Goal: Complete application form: Complete application form

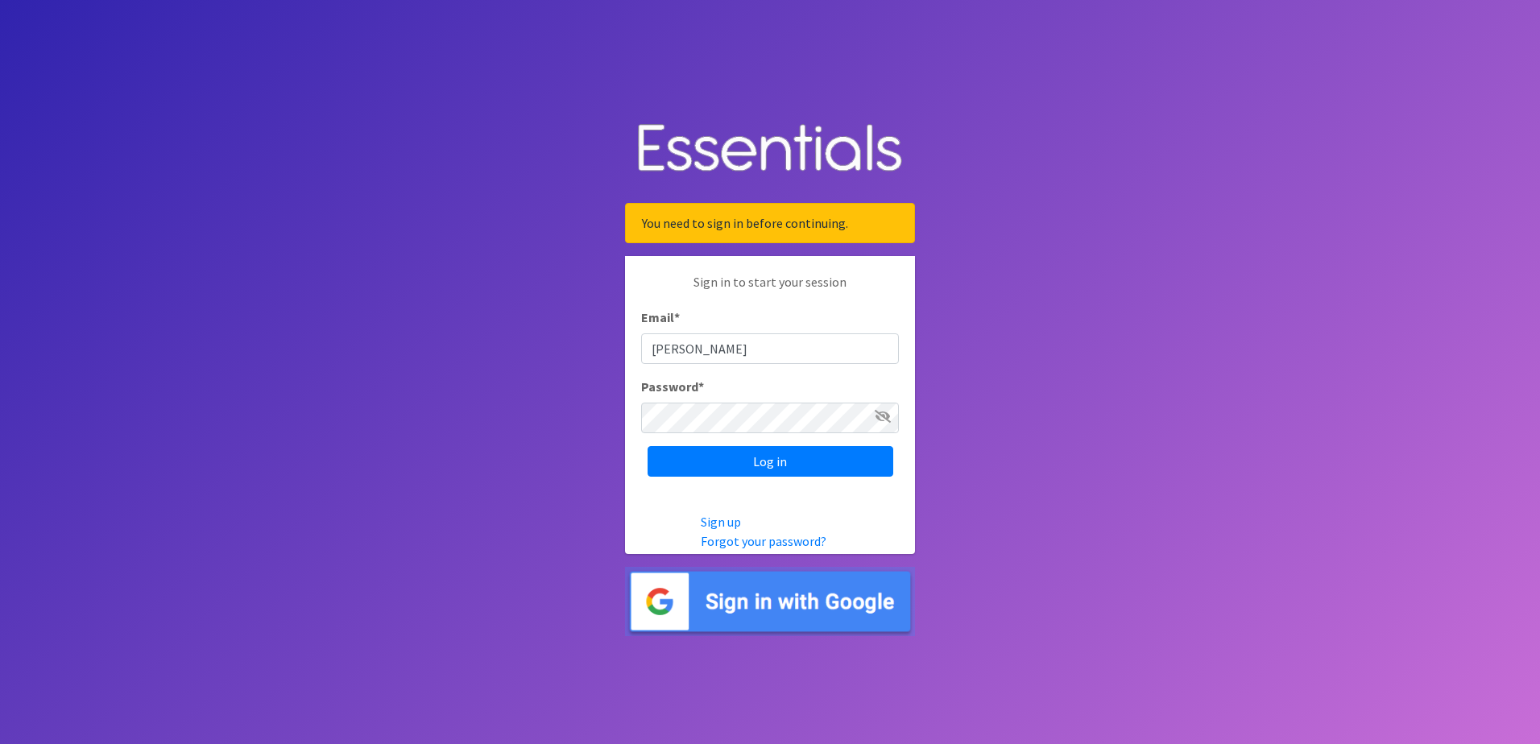
type input "[EMAIL_ADDRESS][DOMAIN_NAME]"
click at [648, 446] on input "Log in" at bounding box center [771, 461] width 246 height 31
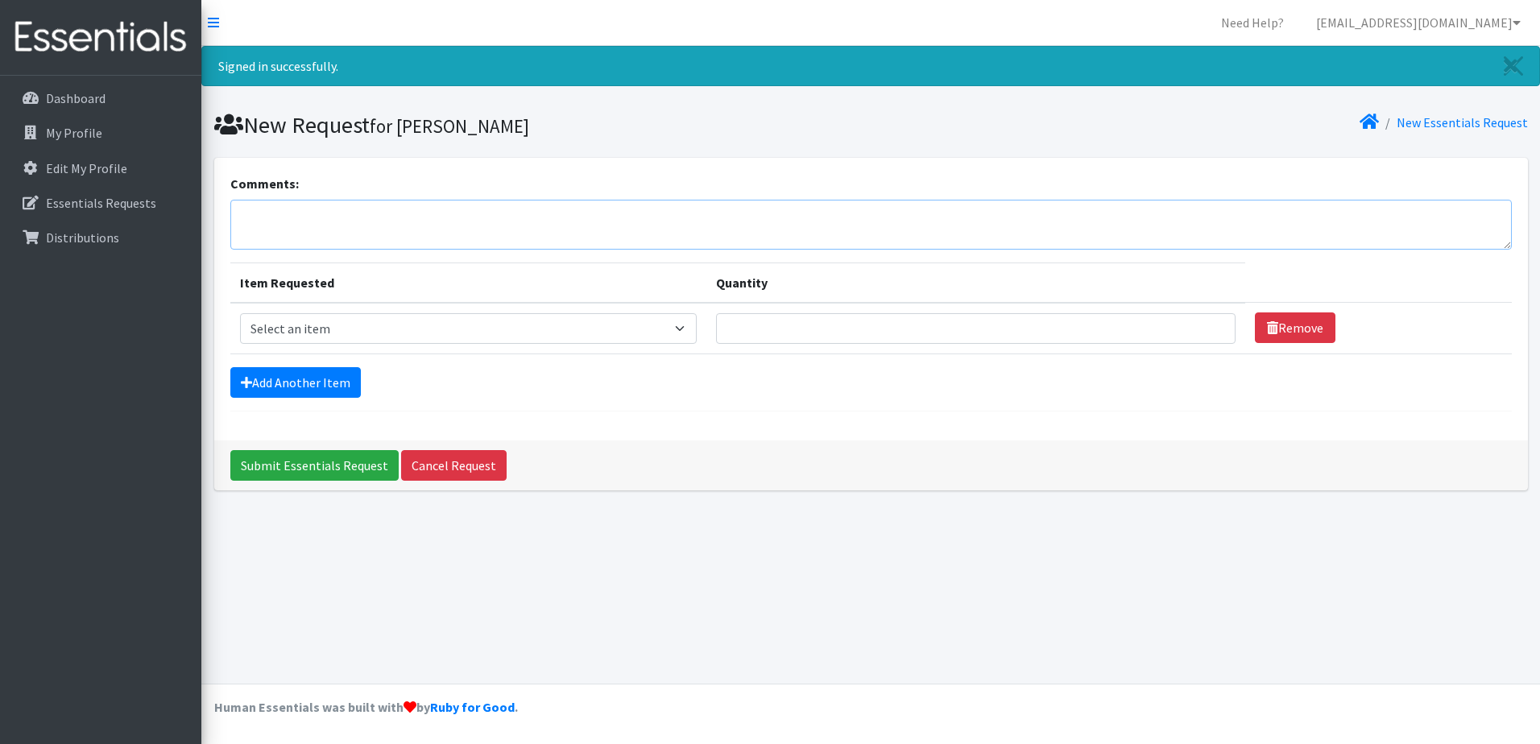
click at [342, 211] on textarea "Comments:" at bounding box center [870, 225] width 1281 height 50
type textarea "I"
click at [670, 219] on textarea "If there are any car seats available, we have received a request for two." at bounding box center [870, 225] width 1281 height 50
click at [609, 217] on textarea "If there are any car seats available, we have received a request for two." at bounding box center [870, 225] width 1281 height 50
type textarea "If there are any car seats available, we have received a request for two for to…"
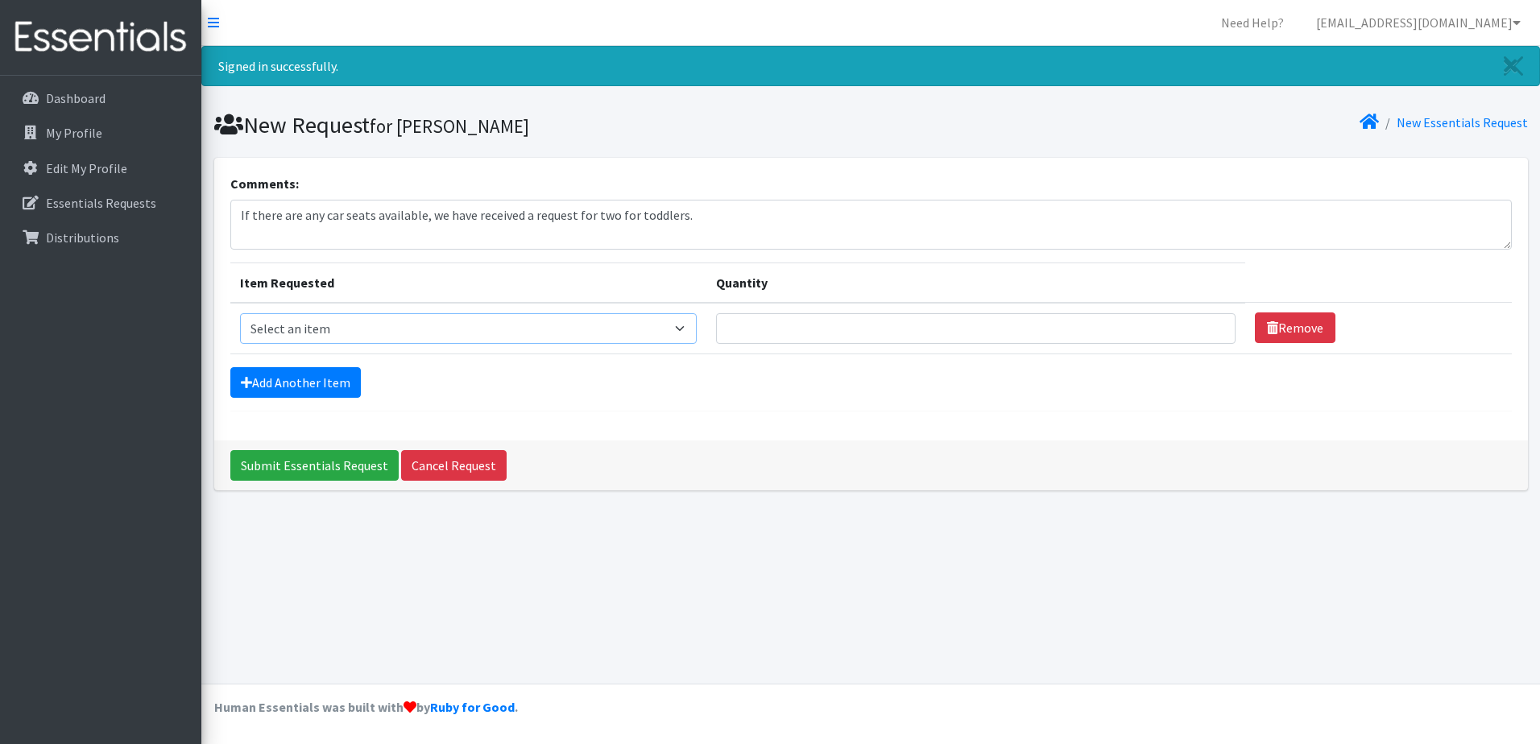
click at [569, 321] on select "Select an item Adult XXX Large Adult Large Adult XX Large Adult Medium Adult Sm…" at bounding box center [468, 328] width 457 height 31
select select "8842"
click at [240, 313] on select "Select an item Adult XXX Large Adult Large Adult XX Large Adult Medium Adult Sm…" at bounding box center [468, 328] width 457 height 31
click at [790, 328] on input "Quantity" at bounding box center [976, 328] width 520 height 31
type input "150"
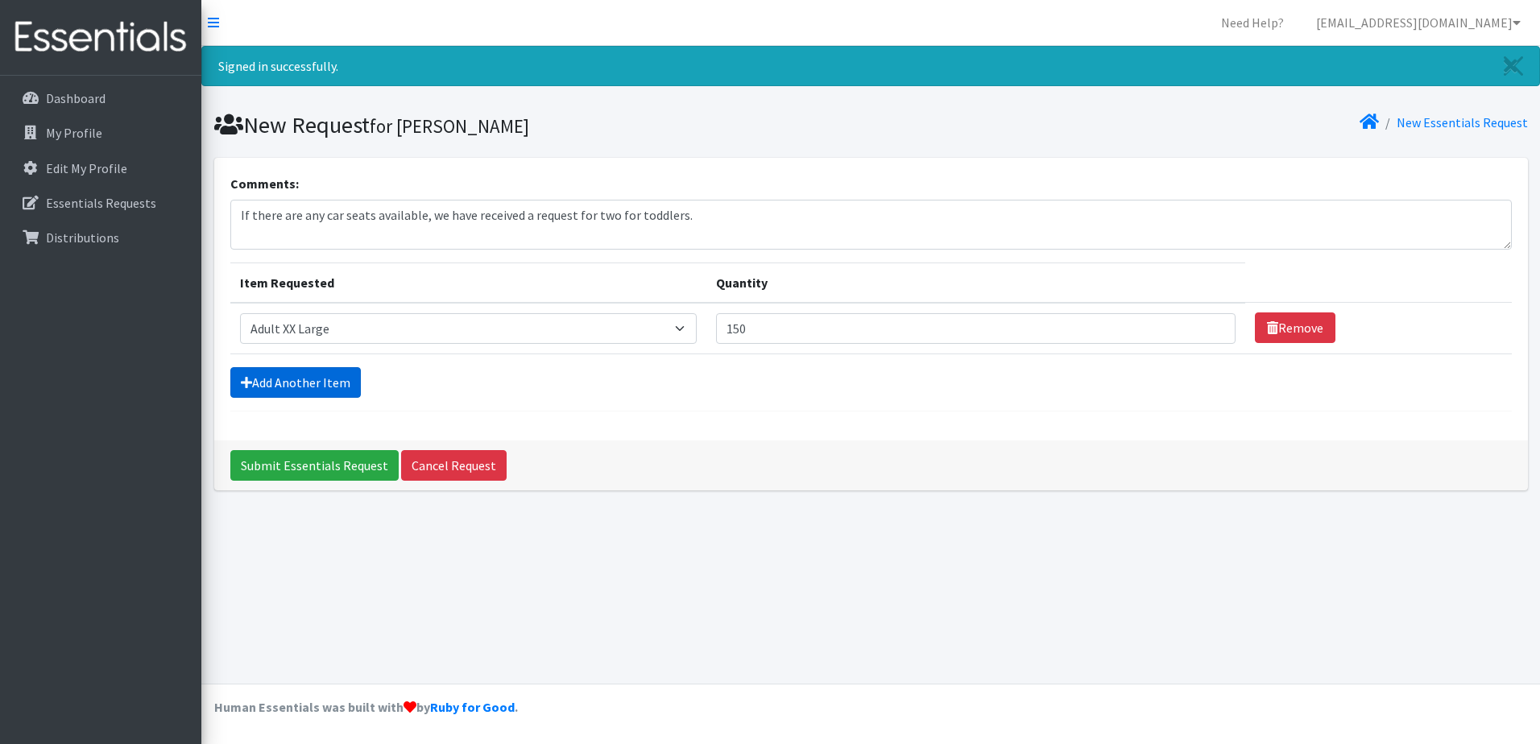
click at [284, 386] on link "Add Another Item" at bounding box center [295, 382] width 130 height 31
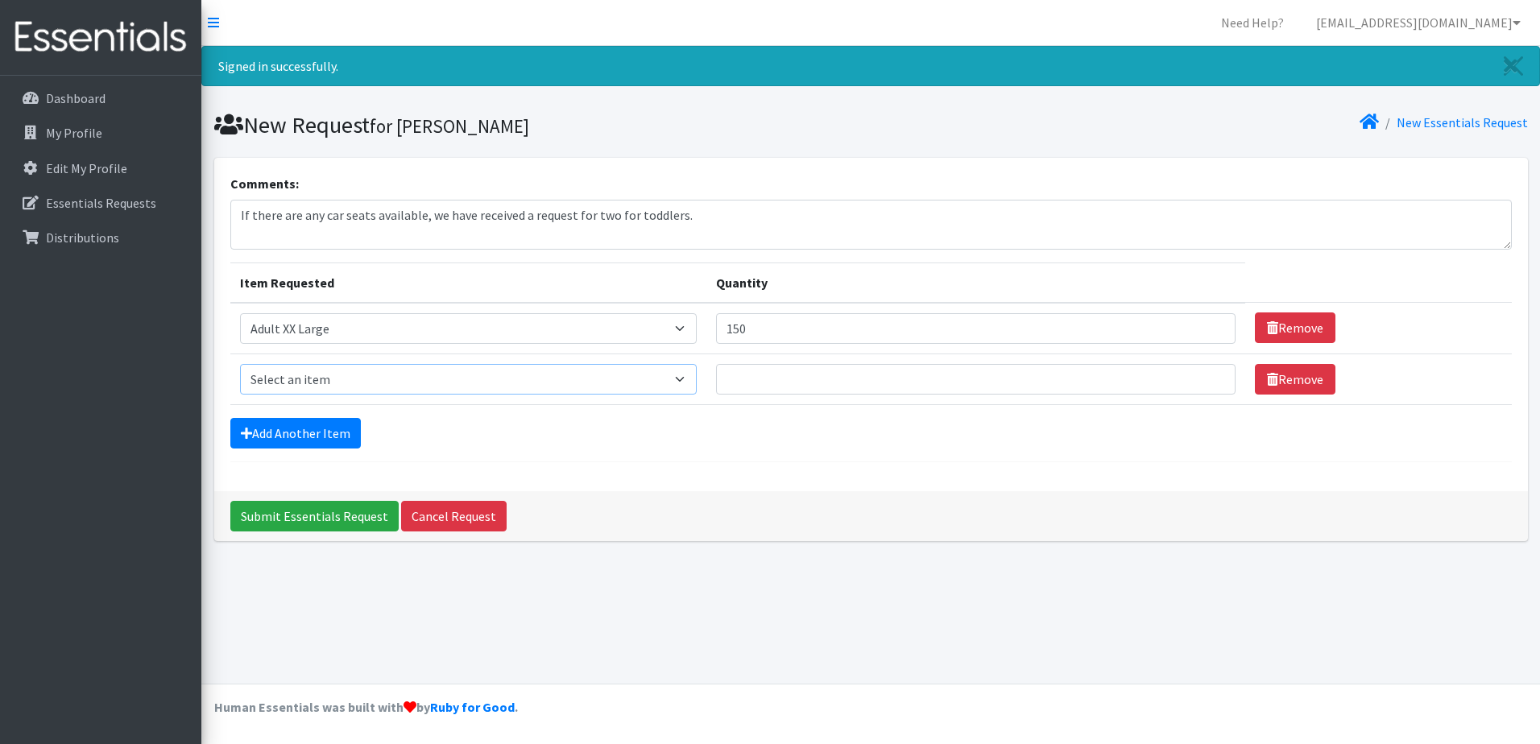
click at [698, 383] on select "Select an item Adult XXX Large Adult Large Adult XX Large Adult Medium Adult Sm…" at bounding box center [468, 379] width 457 height 31
select select "428"
click at [240, 364] on select "Select an item Adult XXX Large Adult Large Adult XX Large Adult Medium Adult Sm…" at bounding box center [468, 379] width 457 height 31
click at [751, 372] on input "Quantity" at bounding box center [976, 379] width 520 height 31
type input "100"
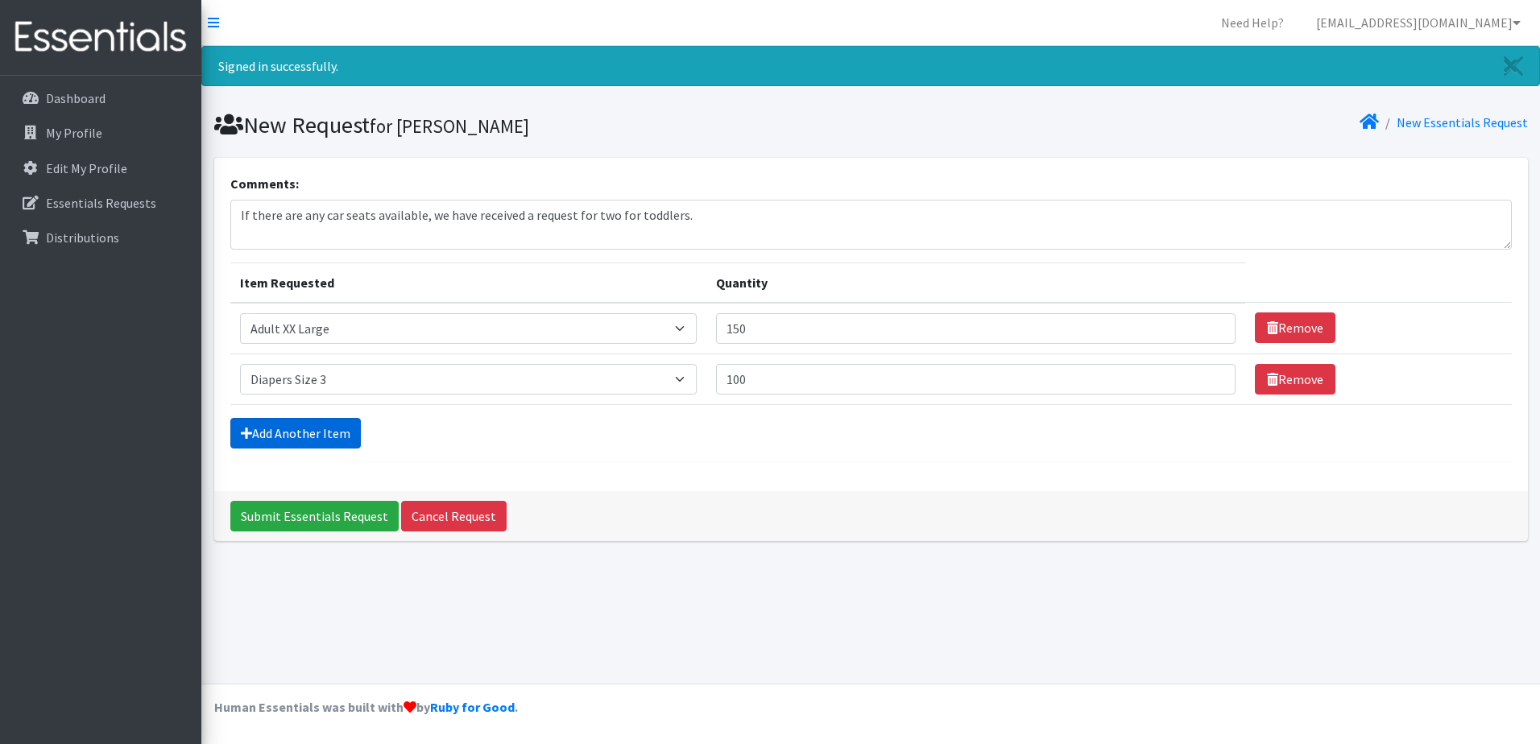
click at [311, 439] on link "Add Another Item" at bounding box center [295, 433] width 130 height 31
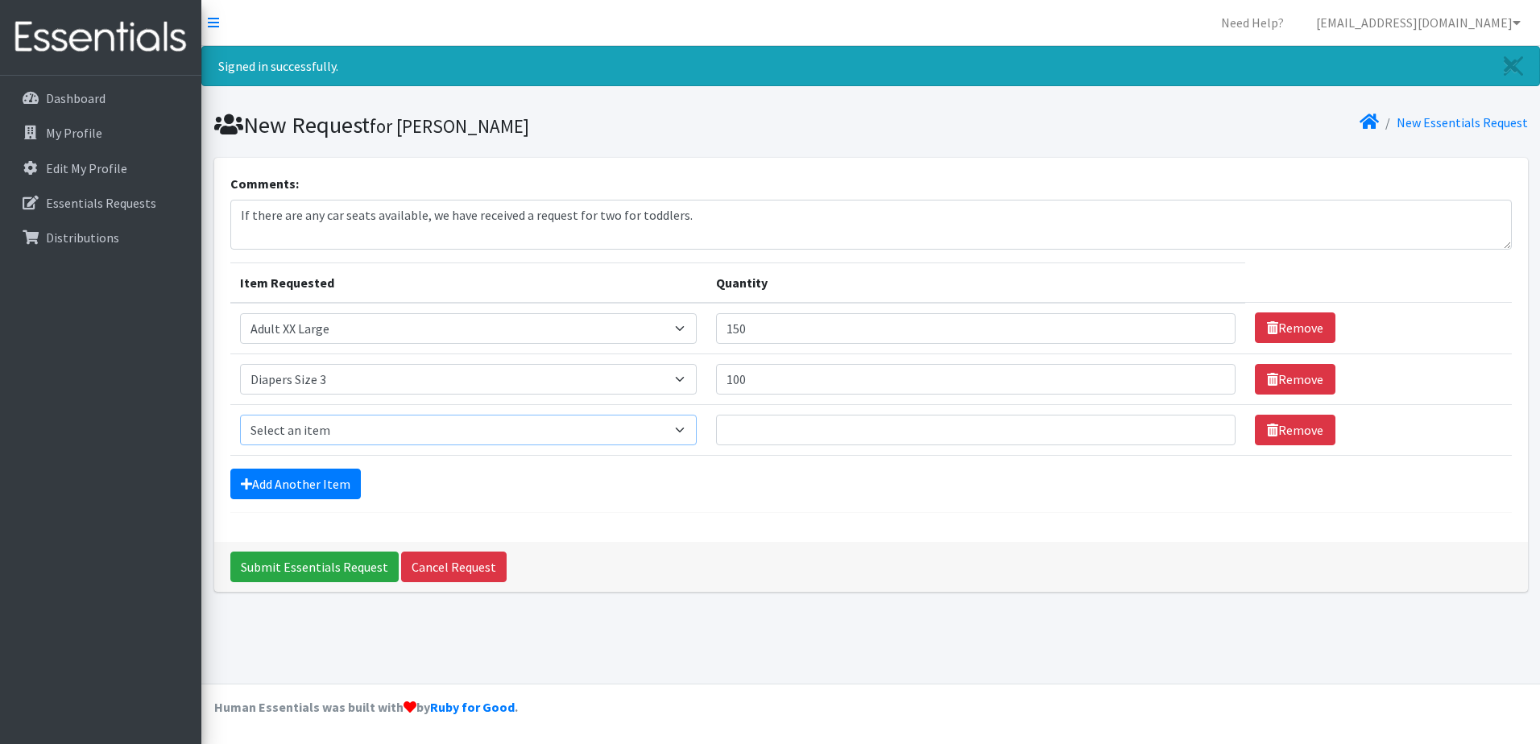
click at [323, 423] on select "Select an item Adult XXX Large Adult Large Adult XX Large Adult Medium Adult Sm…" at bounding box center [468, 430] width 457 height 31
select select "414"
click at [240, 415] on select "Select an item Adult XXX Large Adult Large Adult XX Large Adult Medium Adult Sm…" at bounding box center [468, 430] width 457 height 31
click at [767, 428] on input "Quantity" at bounding box center [976, 430] width 520 height 31
type input "100"
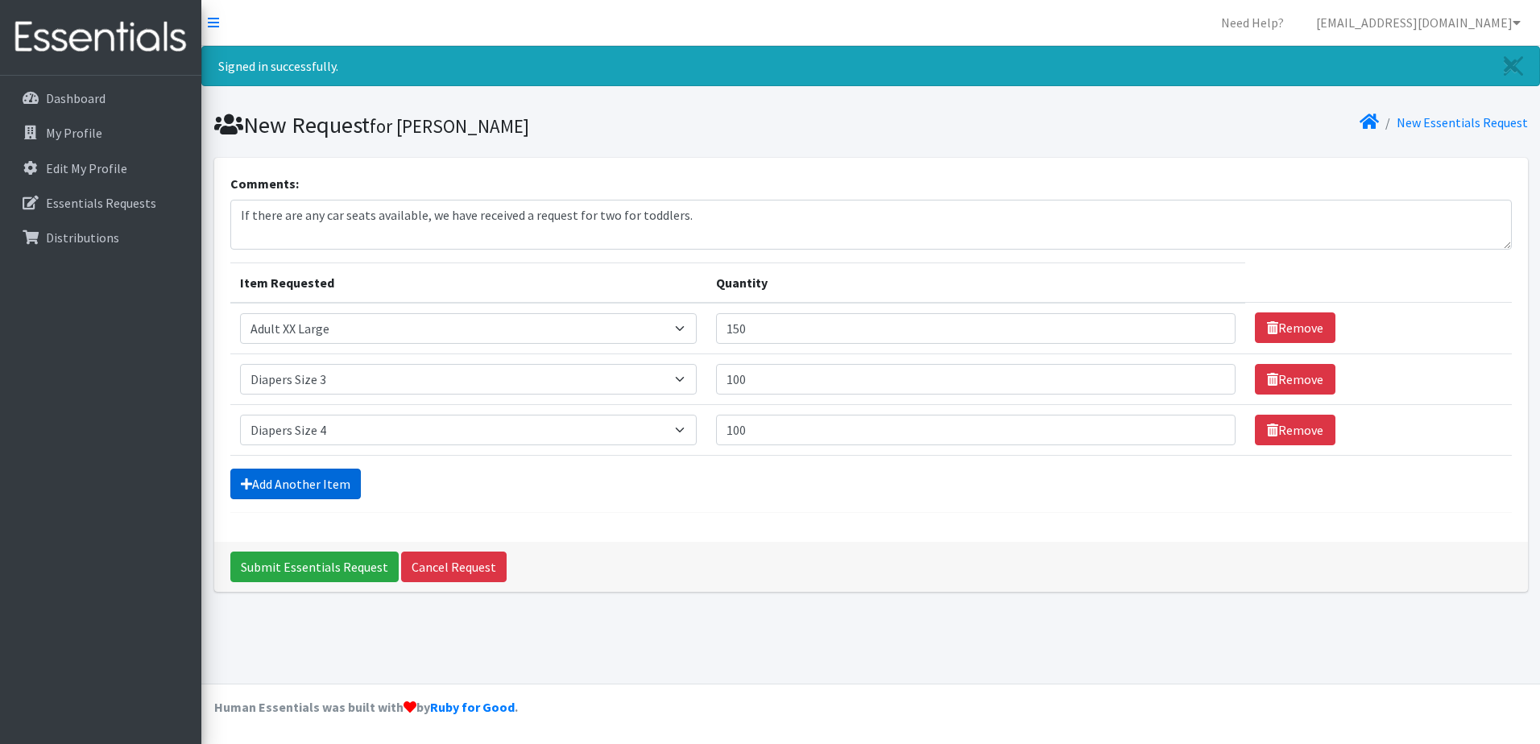
click at [263, 491] on link "Add Another Item" at bounding box center [295, 484] width 130 height 31
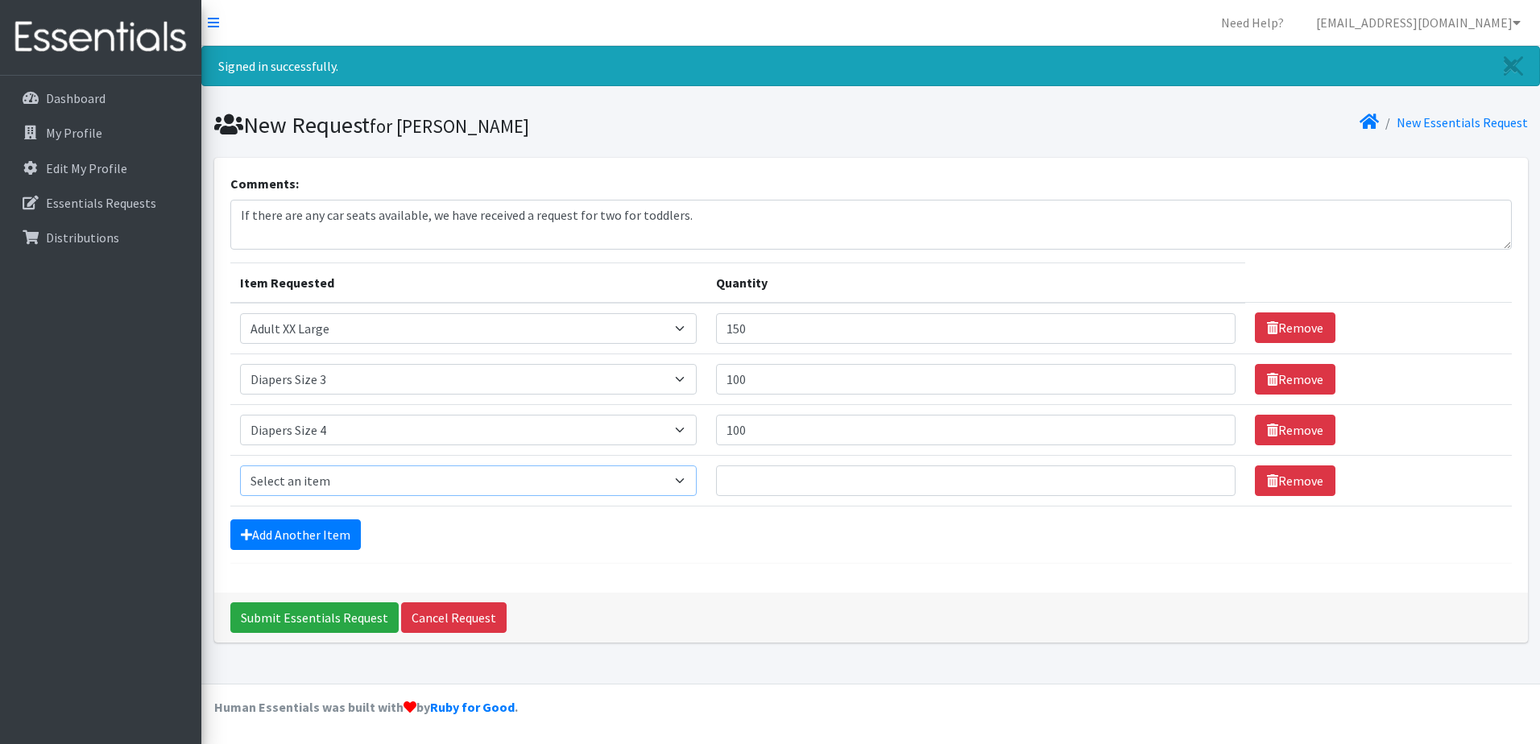
click at [273, 478] on select "Select an item Adult XXX Large Adult Large Adult XX Large Adult Medium Adult Sm…" at bounding box center [468, 481] width 457 height 31
select select "415"
click at [240, 466] on select "Select an item Adult XXX Large Adult Large Adult XX Large Adult Medium Adult Sm…" at bounding box center [468, 481] width 457 height 31
click at [782, 482] on input "Quantity" at bounding box center [976, 481] width 520 height 31
type input "100"
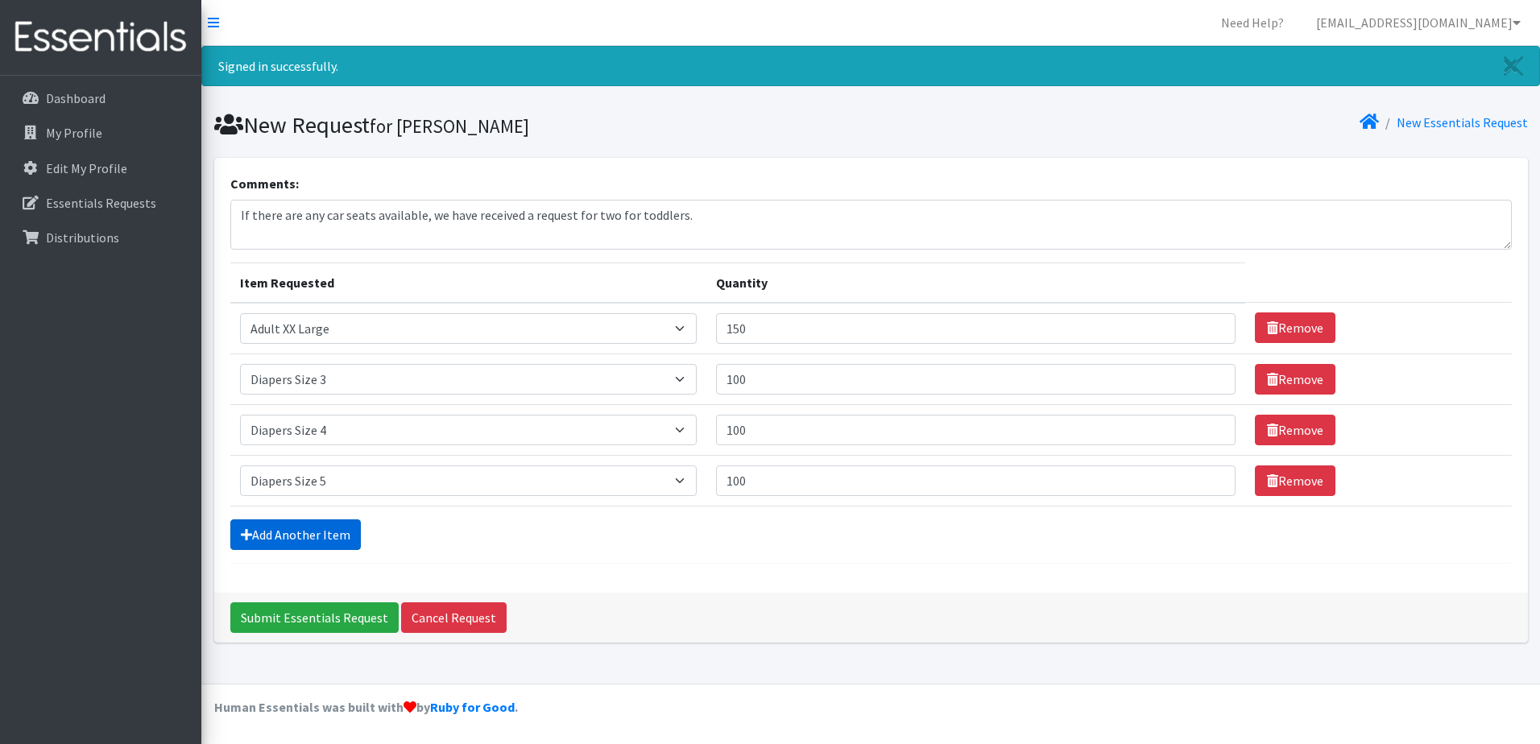
click at [270, 538] on link "Add Another Item" at bounding box center [295, 535] width 130 height 31
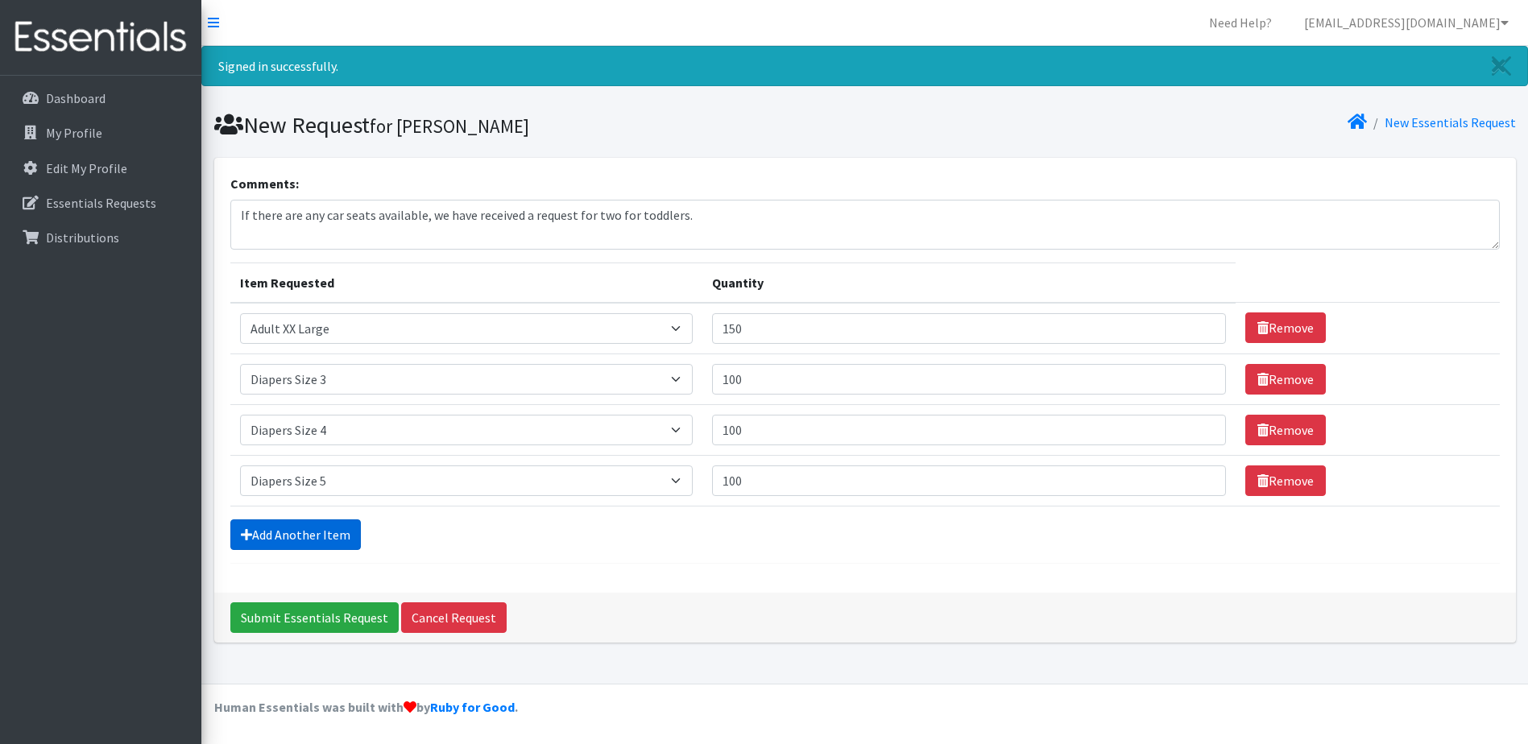
scroll to position [23, 0]
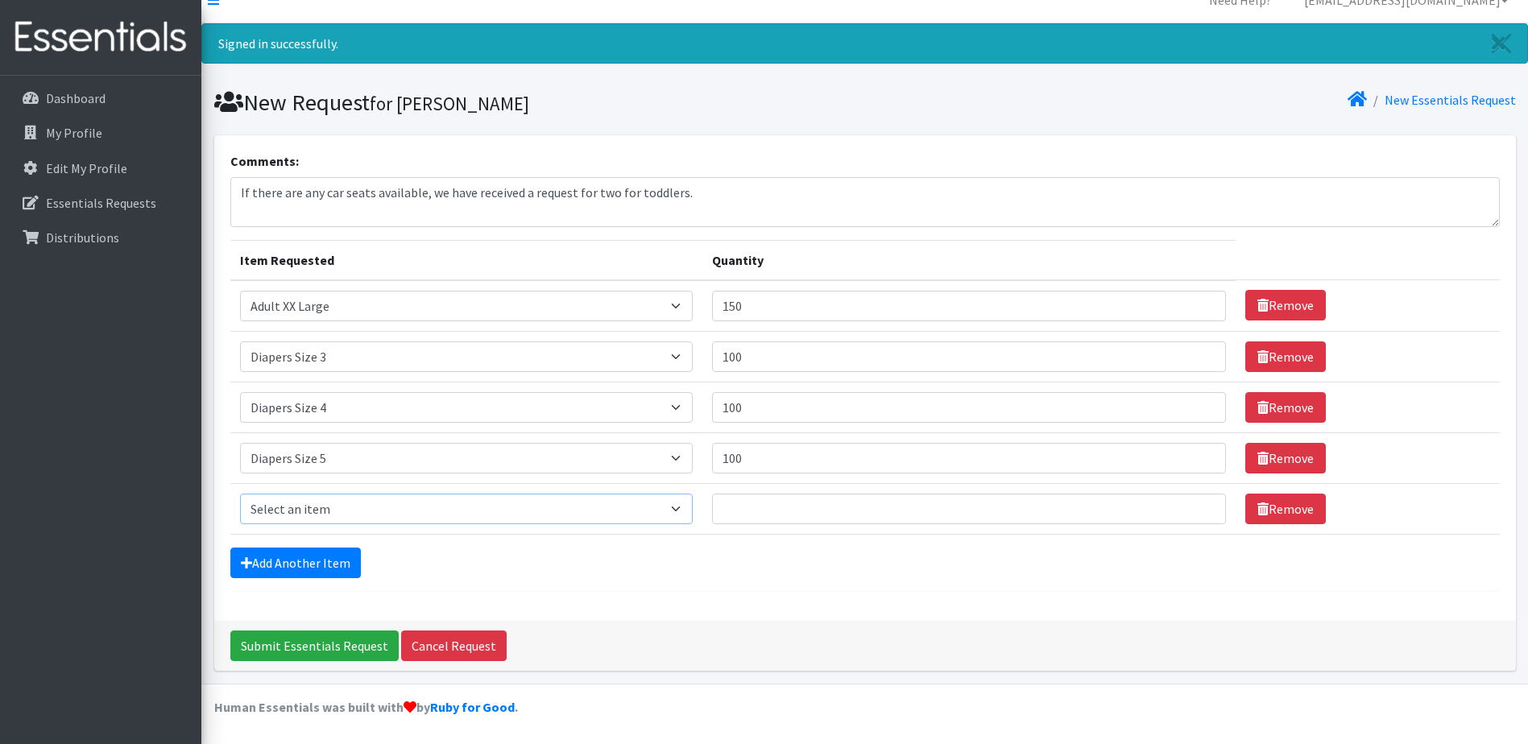
click at [309, 507] on select "Select an item Adult XXX Large Adult Large Adult XX Large Adult Medium Adult Sm…" at bounding box center [466, 509] width 453 height 31
select select "4934"
click at [240, 494] on select "Select an item Adult XXX Large Adult Large Adult XX Large Adult Medium Adult Sm…" at bounding box center [466, 509] width 453 height 31
click at [741, 507] on input "Quantity" at bounding box center [969, 509] width 515 height 31
type input "100"
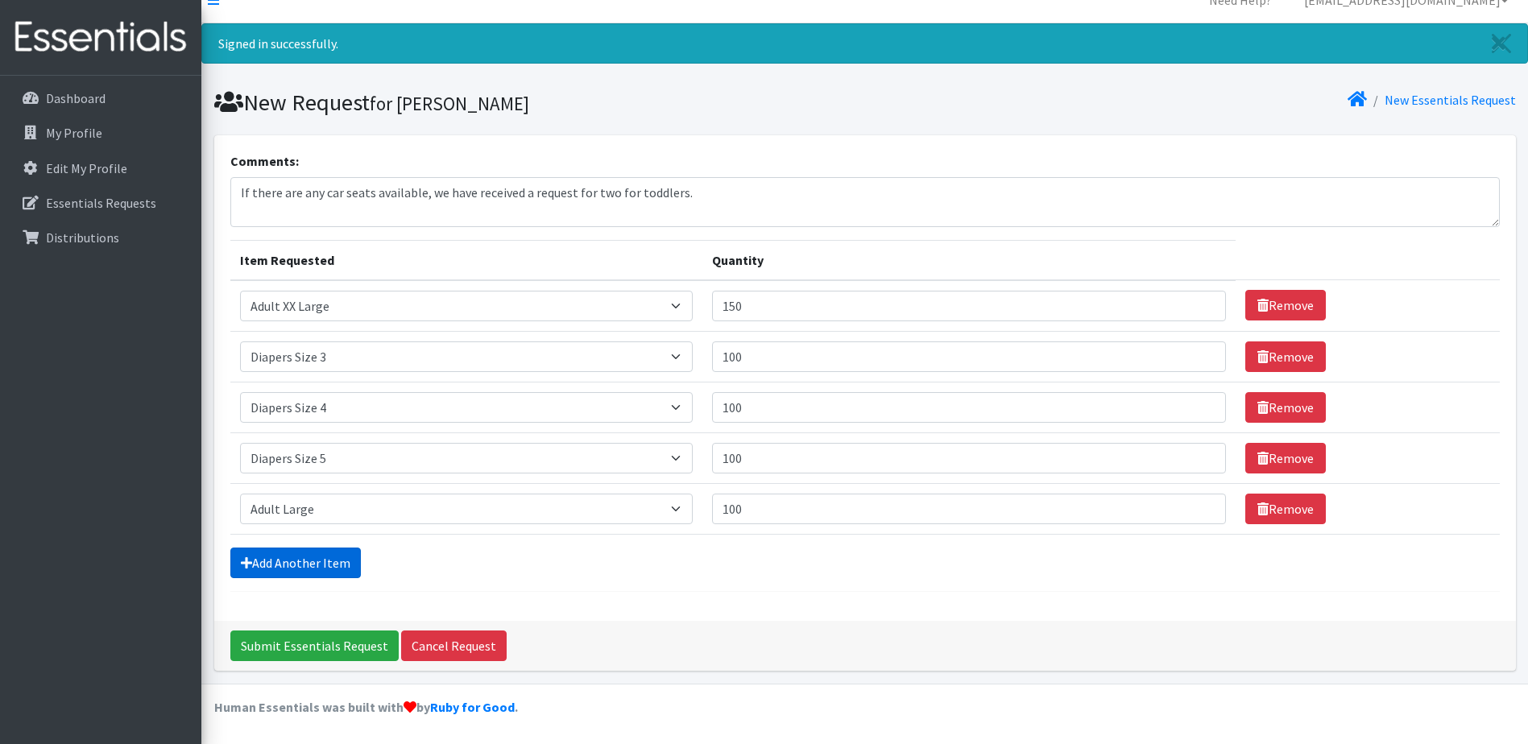
click at [310, 560] on link "Add Another Item" at bounding box center [295, 563] width 130 height 31
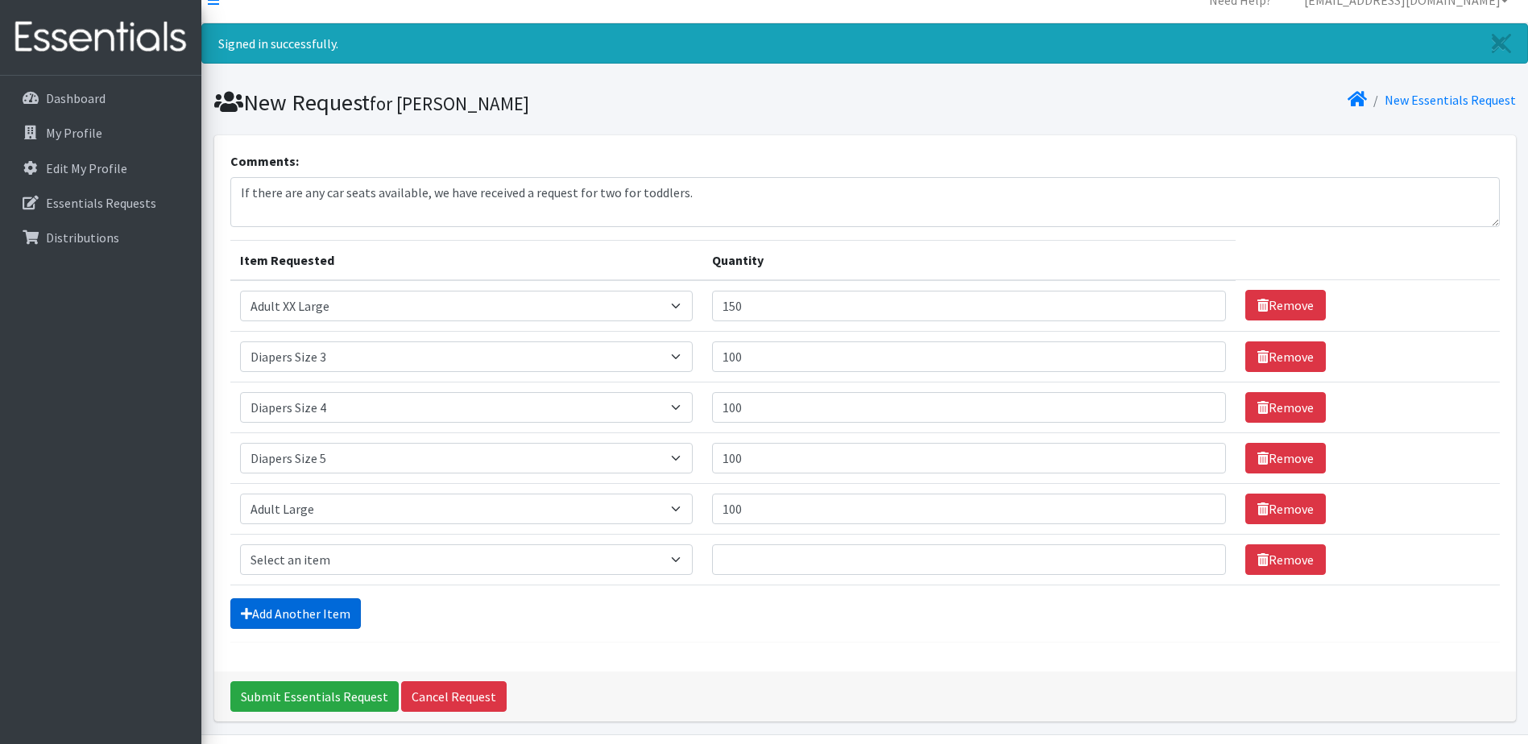
scroll to position [73, 0]
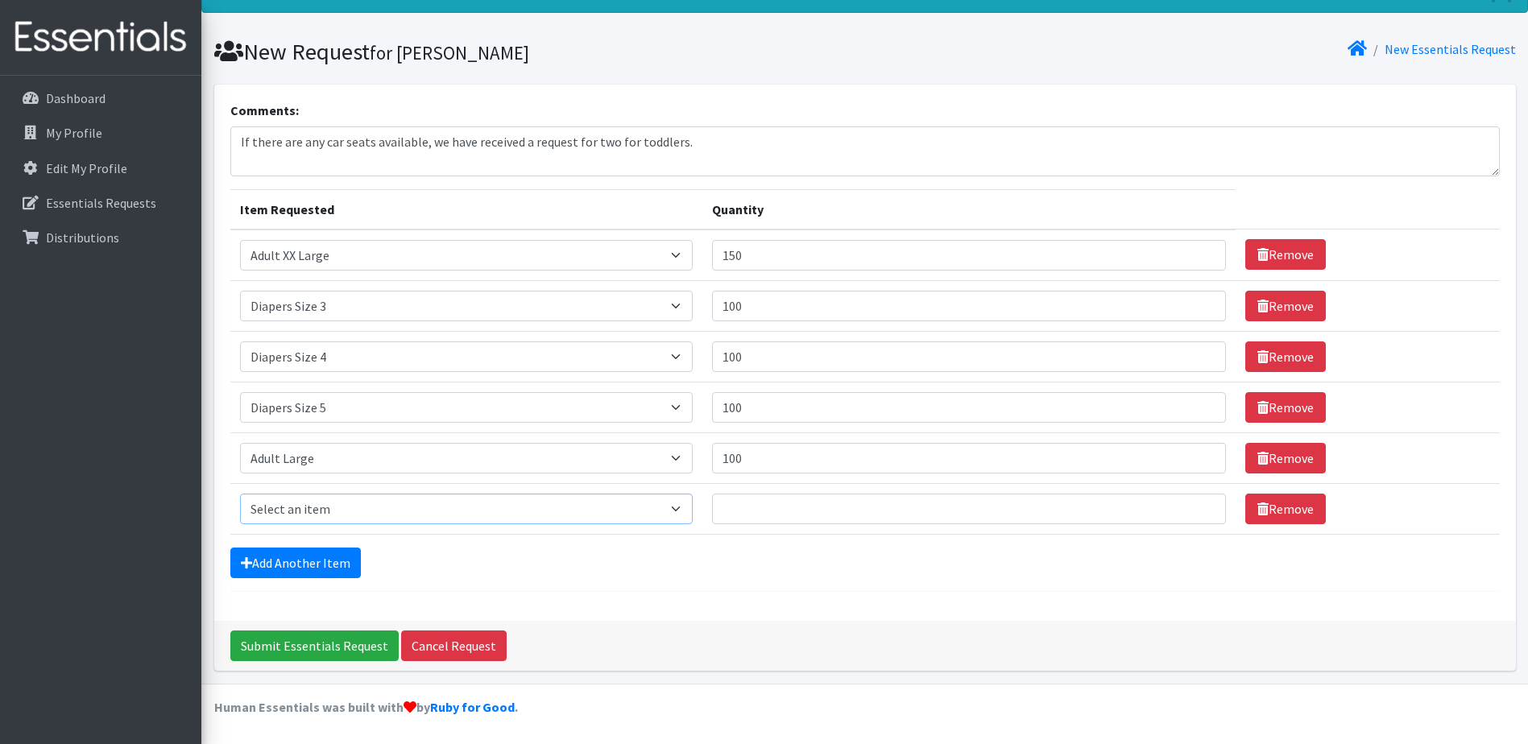
click at [304, 514] on select "Select an item Adult XXX Large Adult Large Adult XX Large Adult Medium Adult Sm…" at bounding box center [466, 509] width 453 height 31
select select "11444"
click at [240, 494] on select "Select an item Adult XXX Large Adult Large Adult XX Large Adult Medium Adult Sm…" at bounding box center [466, 509] width 453 height 31
click at [768, 508] on input "Quantity" at bounding box center [969, 509] width 515 height 31
type input "10"
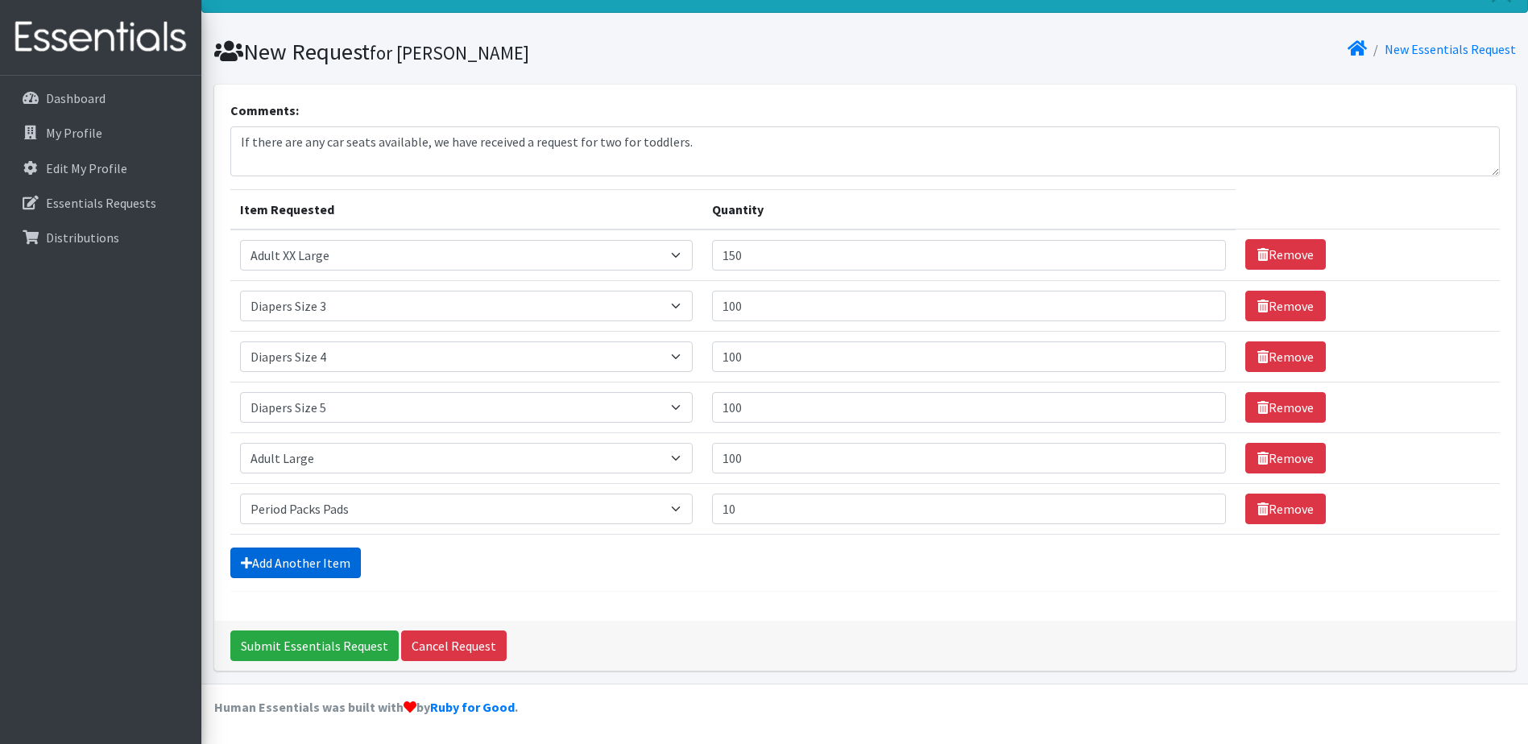
click at [257, 568] on link "Add Another Item" at bounding box center [295, 563] width 130 height 31
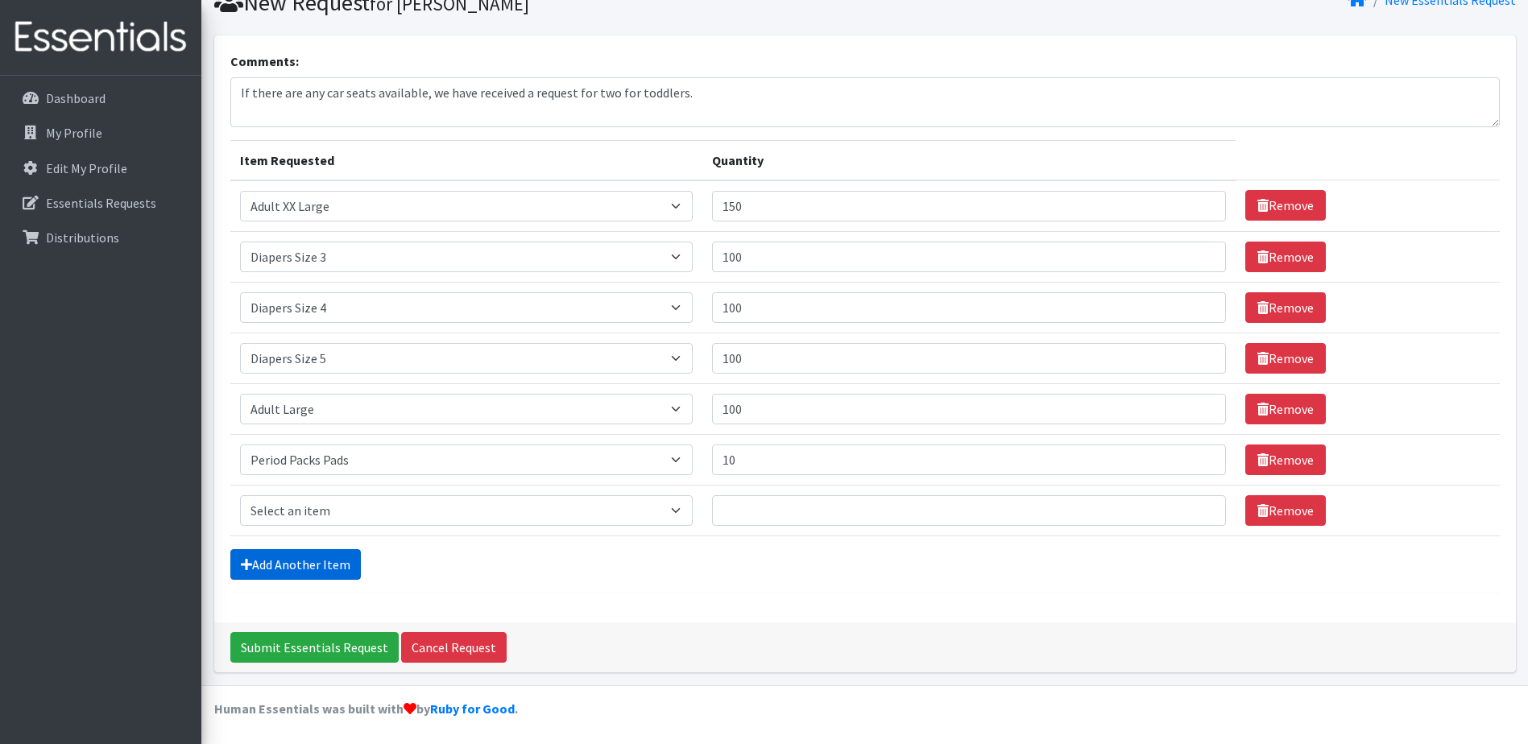
scroll to position [124, 0]
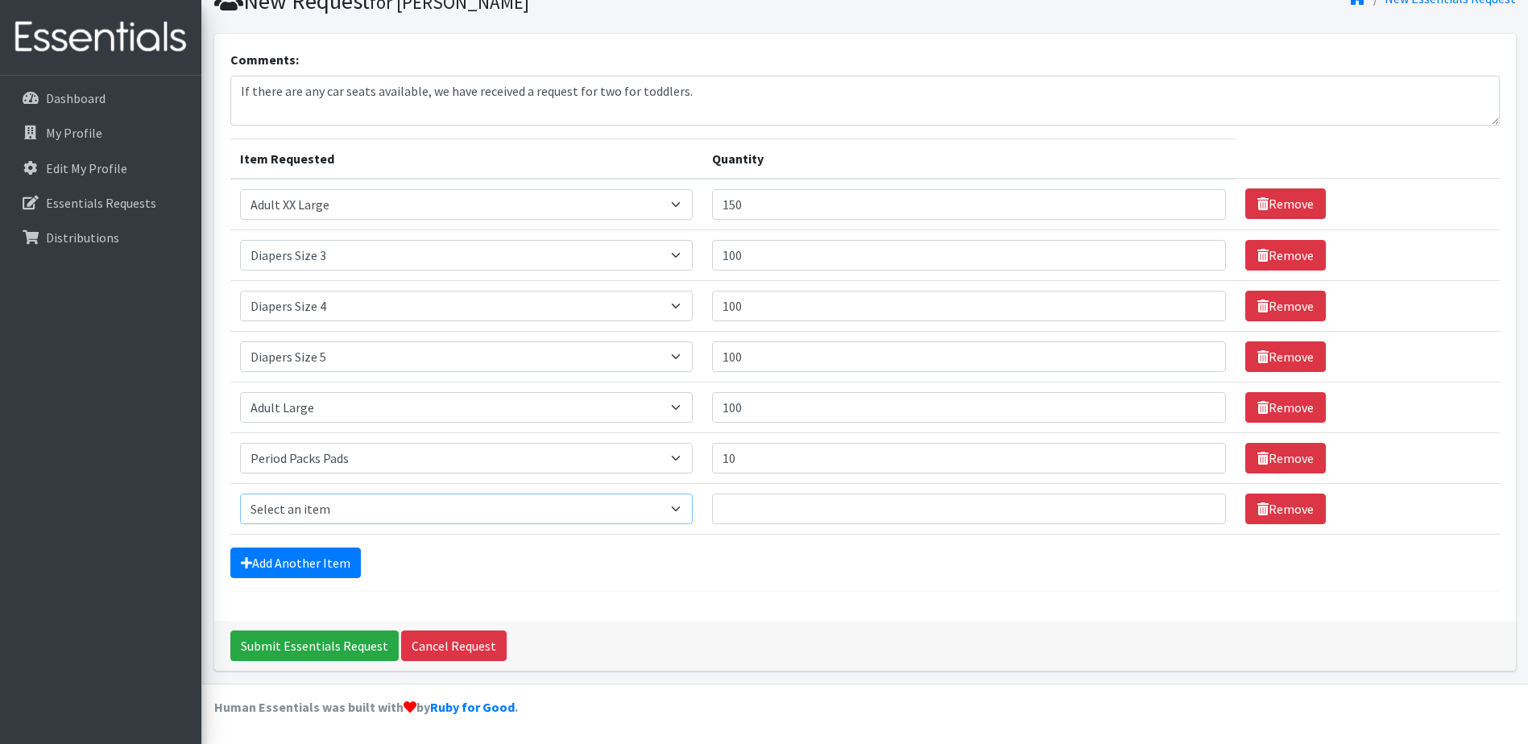
click at [291, 510] on select "Select an item Adult XXX Large Adult Large Adult XX Large Adult Medium Adult Sm…" at bounding box center [466, 509] width 453 height 31
select select "11445"
click at [240, 494] on select "Select an item Adult XXX Large Adult Large Adult XX Large Adult Medium Adult Sm…" at bounding box center [466, 509] width 453 height 31
click at [754, 500] on input "Quantity" at bounding box center [969, 509] width 515 height 31
type input "10"
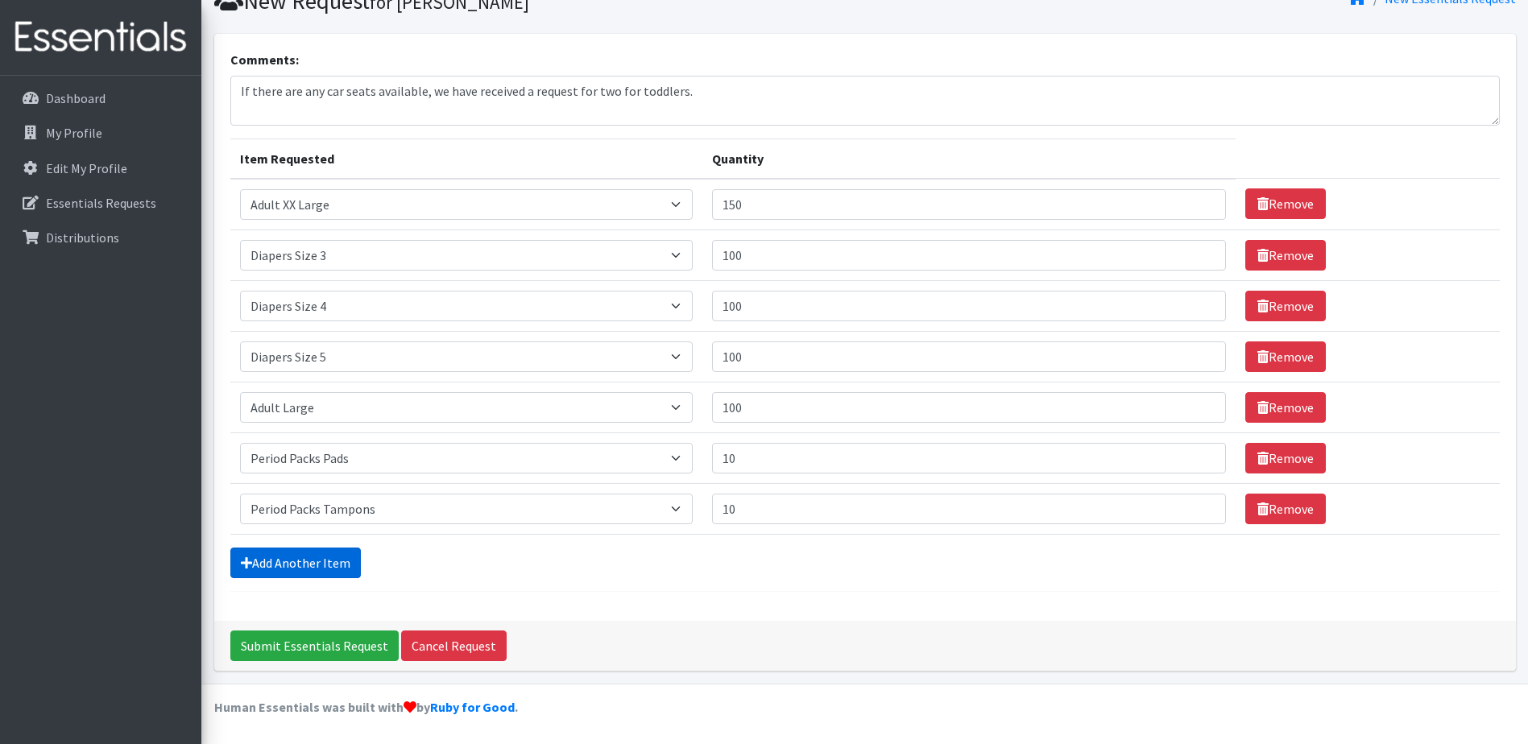
click at [261, 569] on link "Add Another Item" at bounding box center [295, 563] width 130 height 31
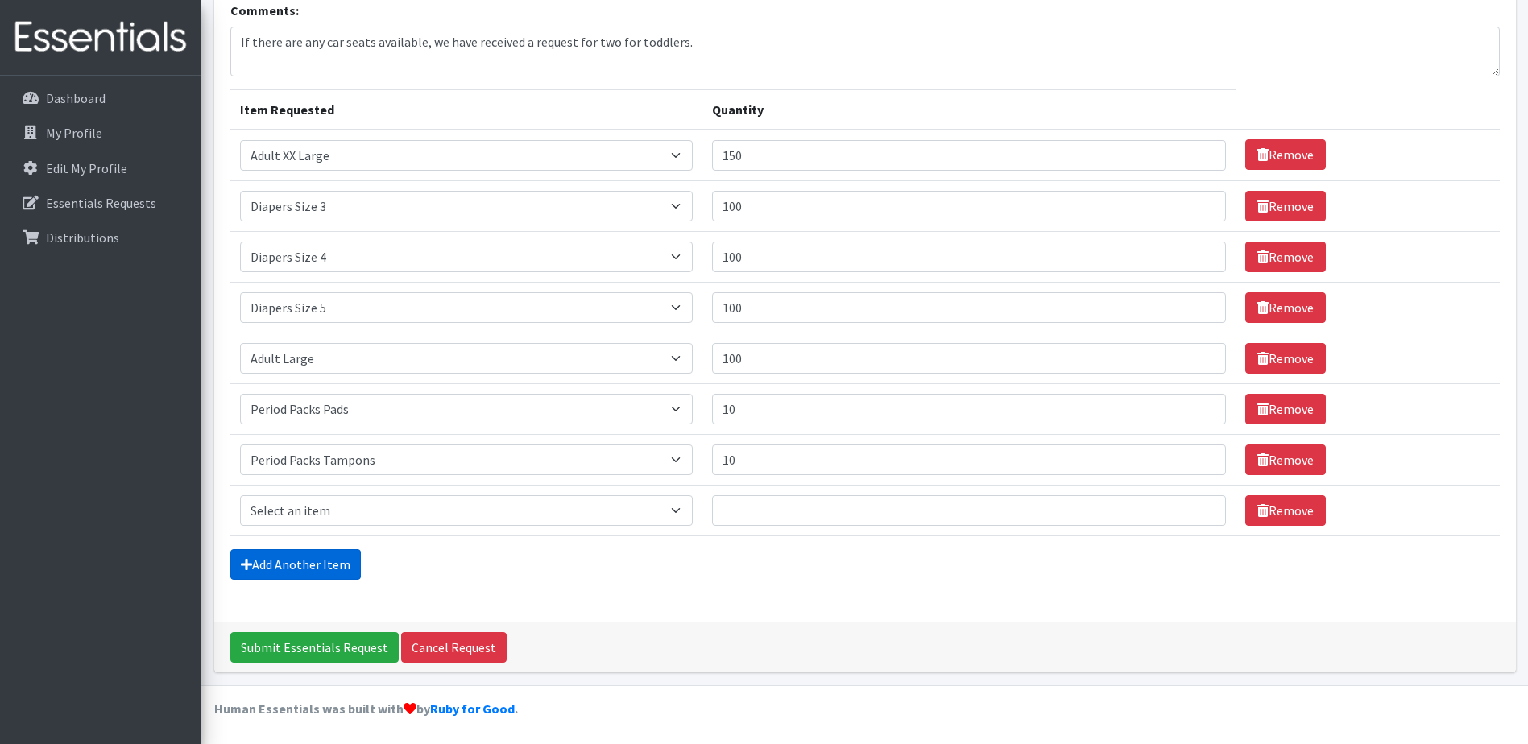
scroll to position [175, 0]
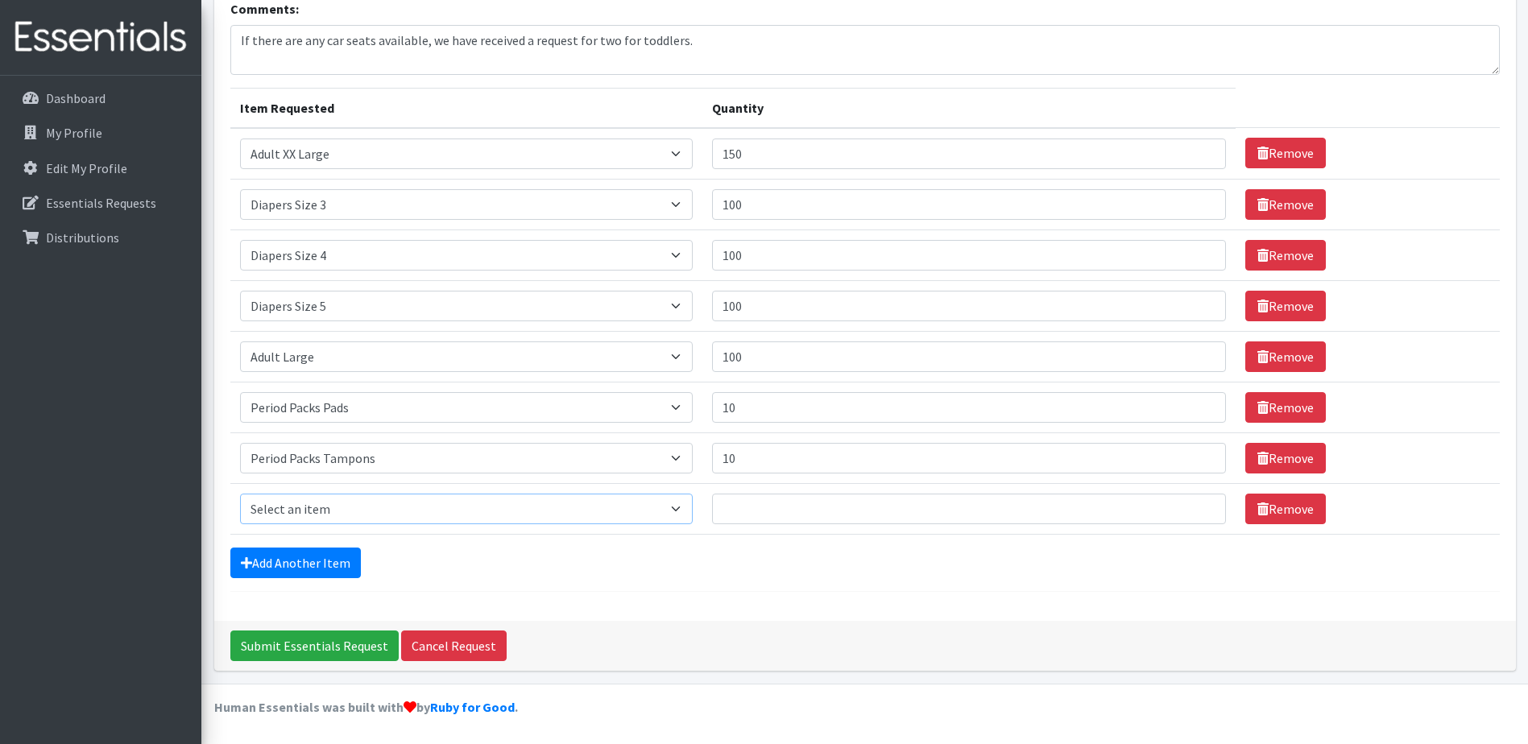
click at [308, 508] on select "Select an item Adult XXX Large Adult Large Adult XX Large Adult Medium Adult Sm…" at bounding box center [466, 509] width 453 height 31
select select "4828"
click at [240, 494] on select "Select an item Adult XXX Large Adult Large Adult XX Large Adult Medium Adult Sm…" at bounding box center [466, 509] width 453 height 31
click at [779, 510] on input "Quantity" at bounding box center [969, 509] width 515 height 31
type input "25"
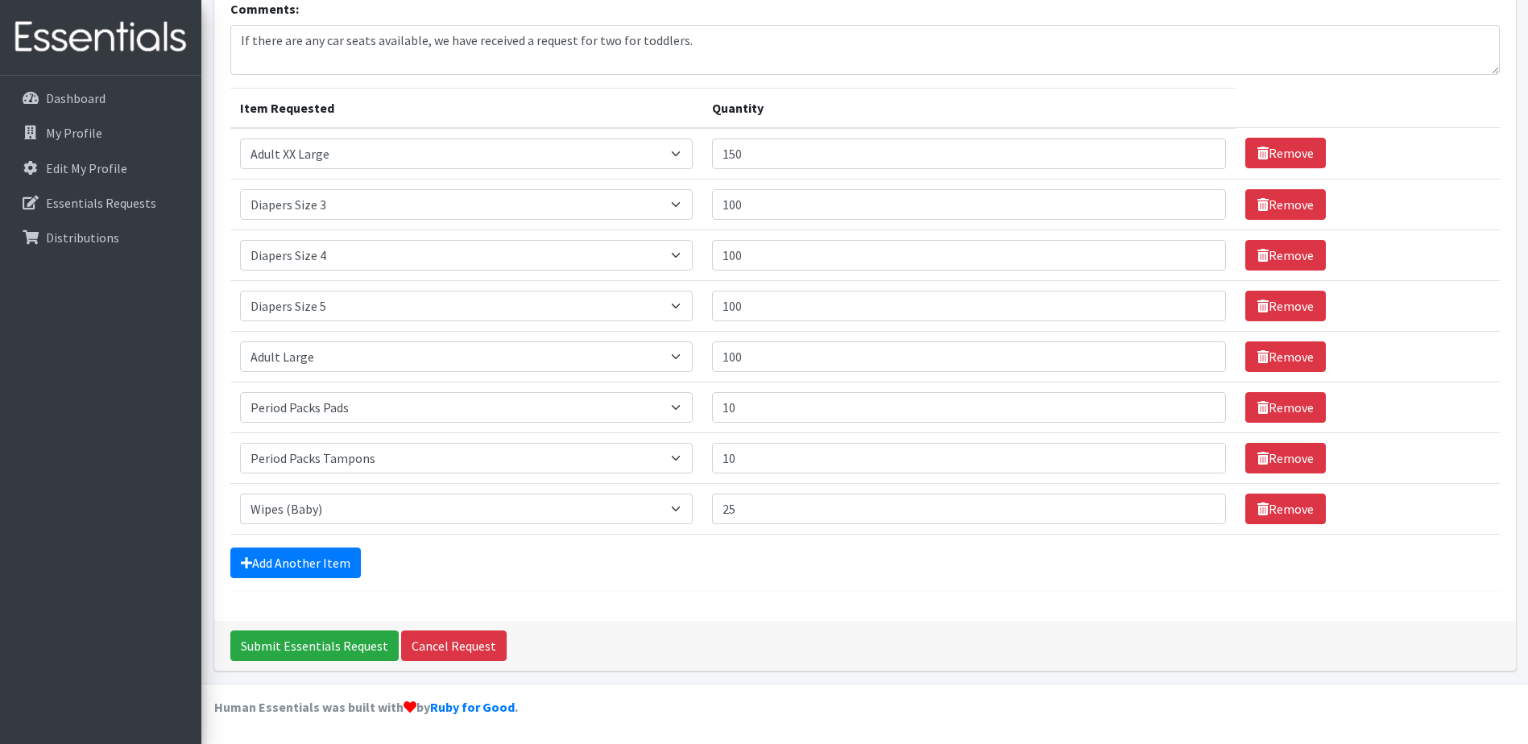
click at [466, 576] on div "Add Another Item" at bounding box center [864, 563] width 1269 height 31
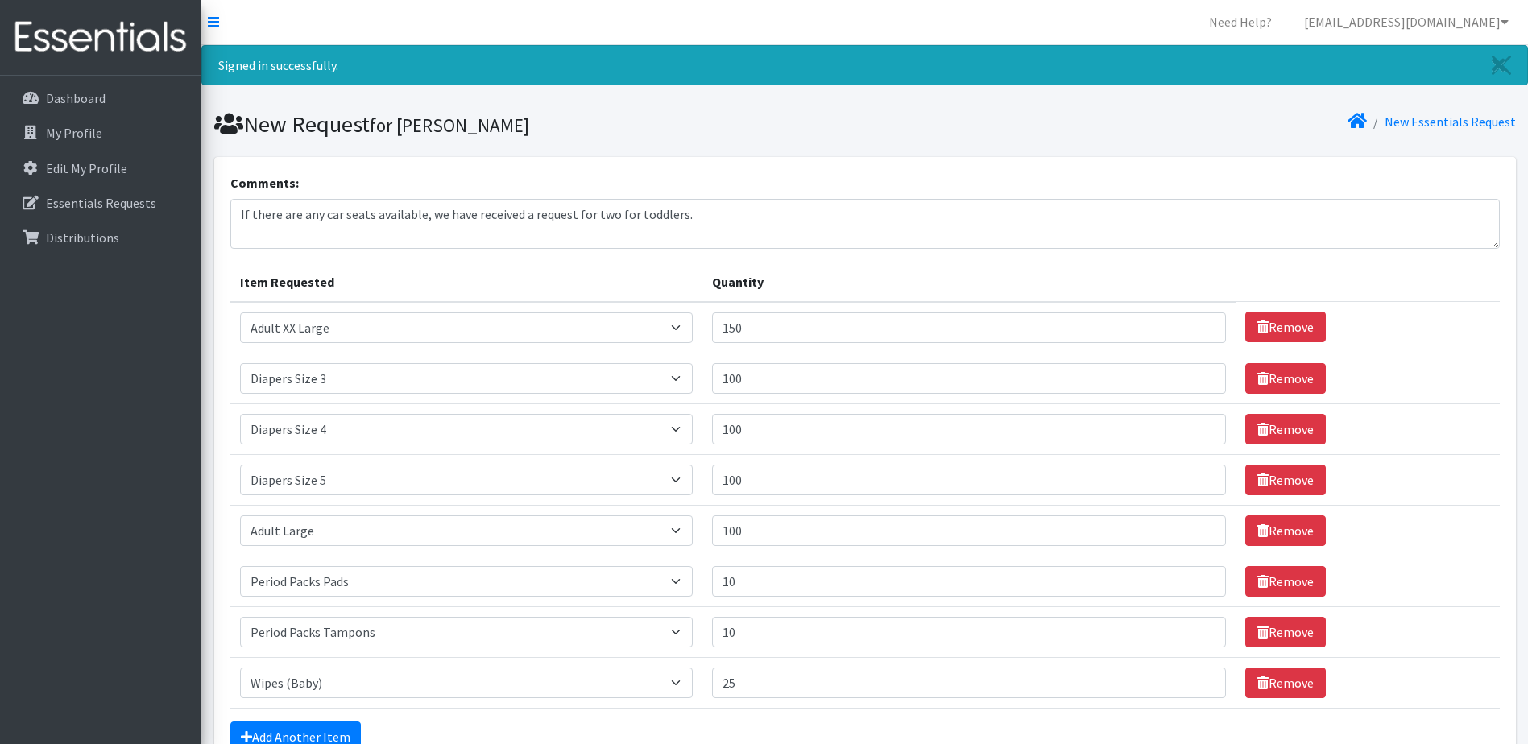
scroll to position [0, 0]
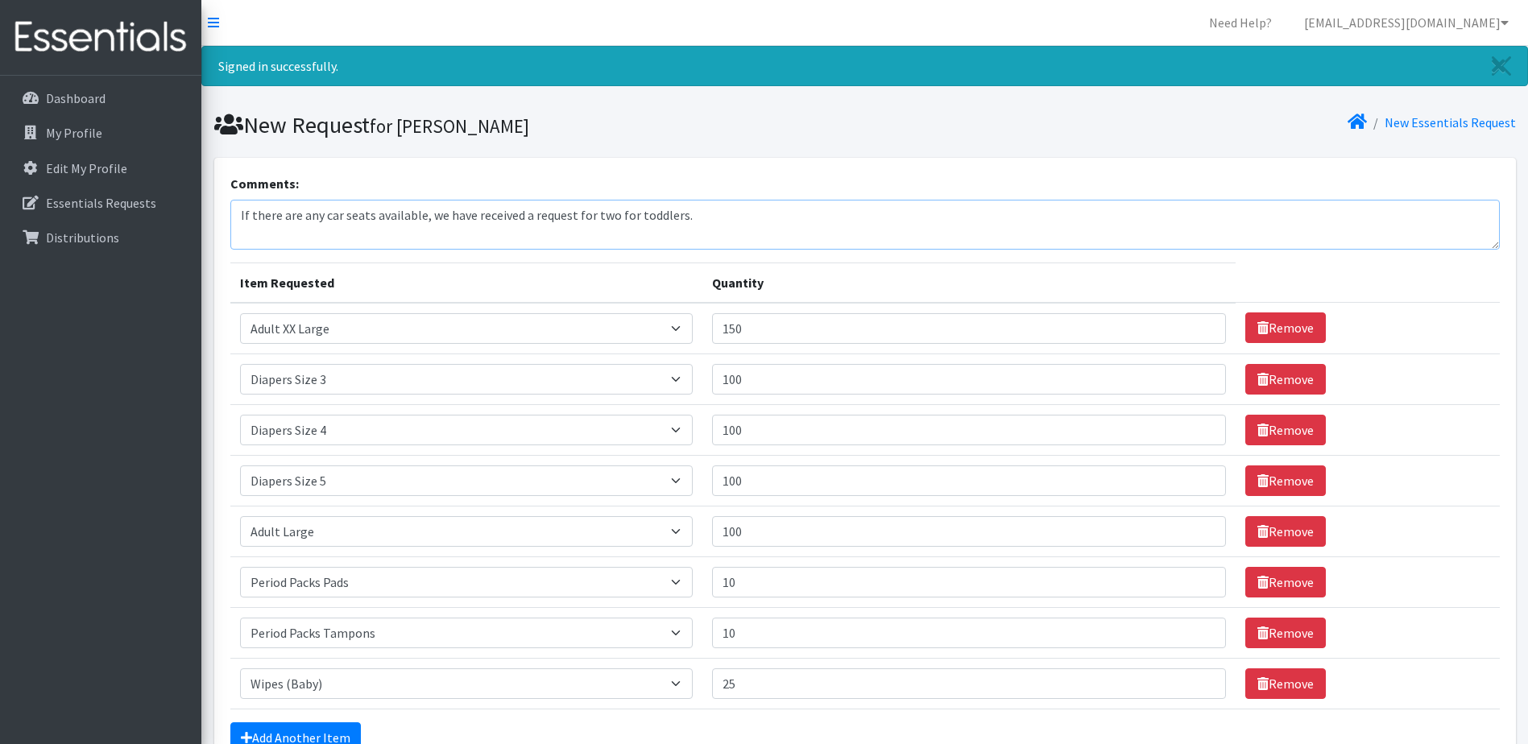
click at [746, 213] on textarea "If there are any car seats available, we have received a request for two for to…" at bounding box center [864, 225] width 1269 height 50
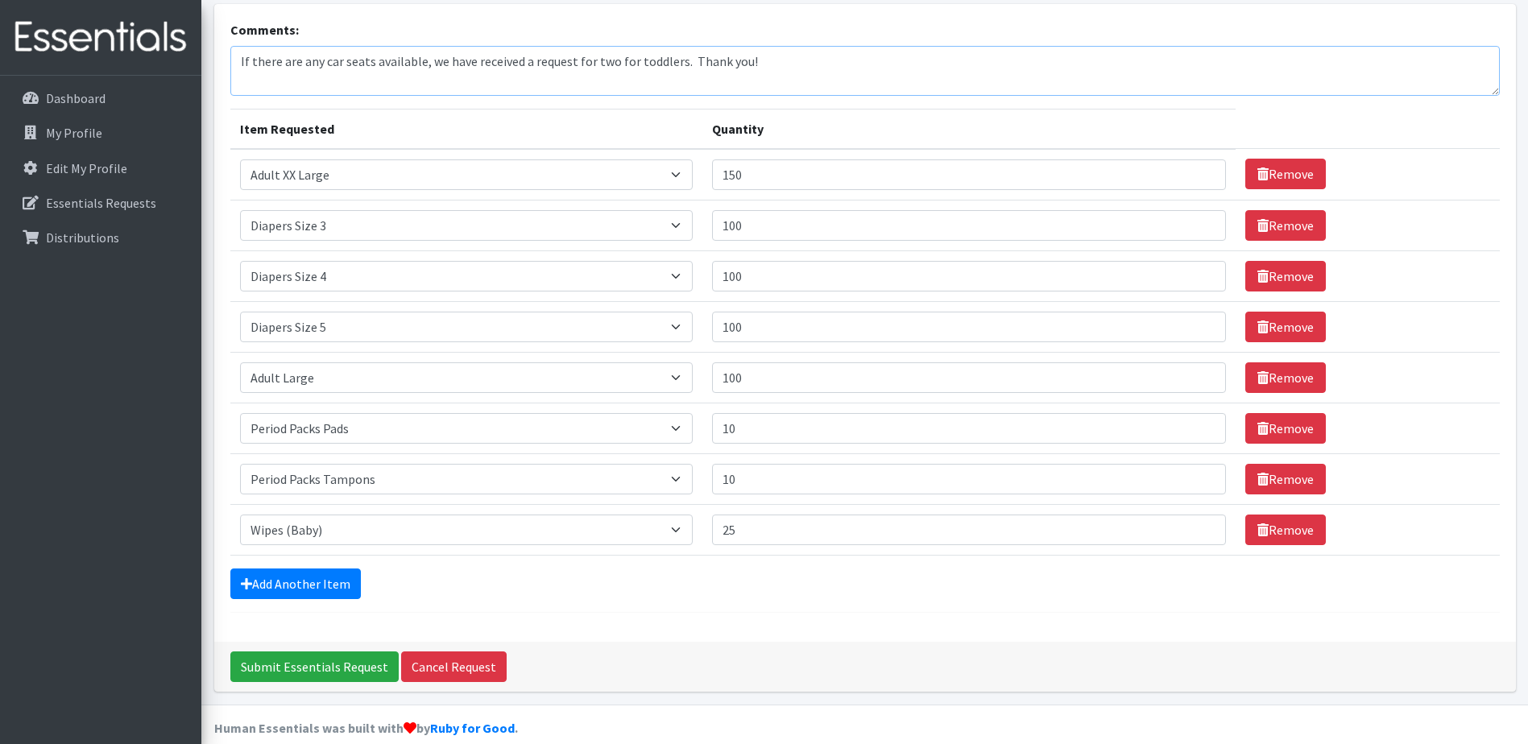
scroll to position [175, 0]
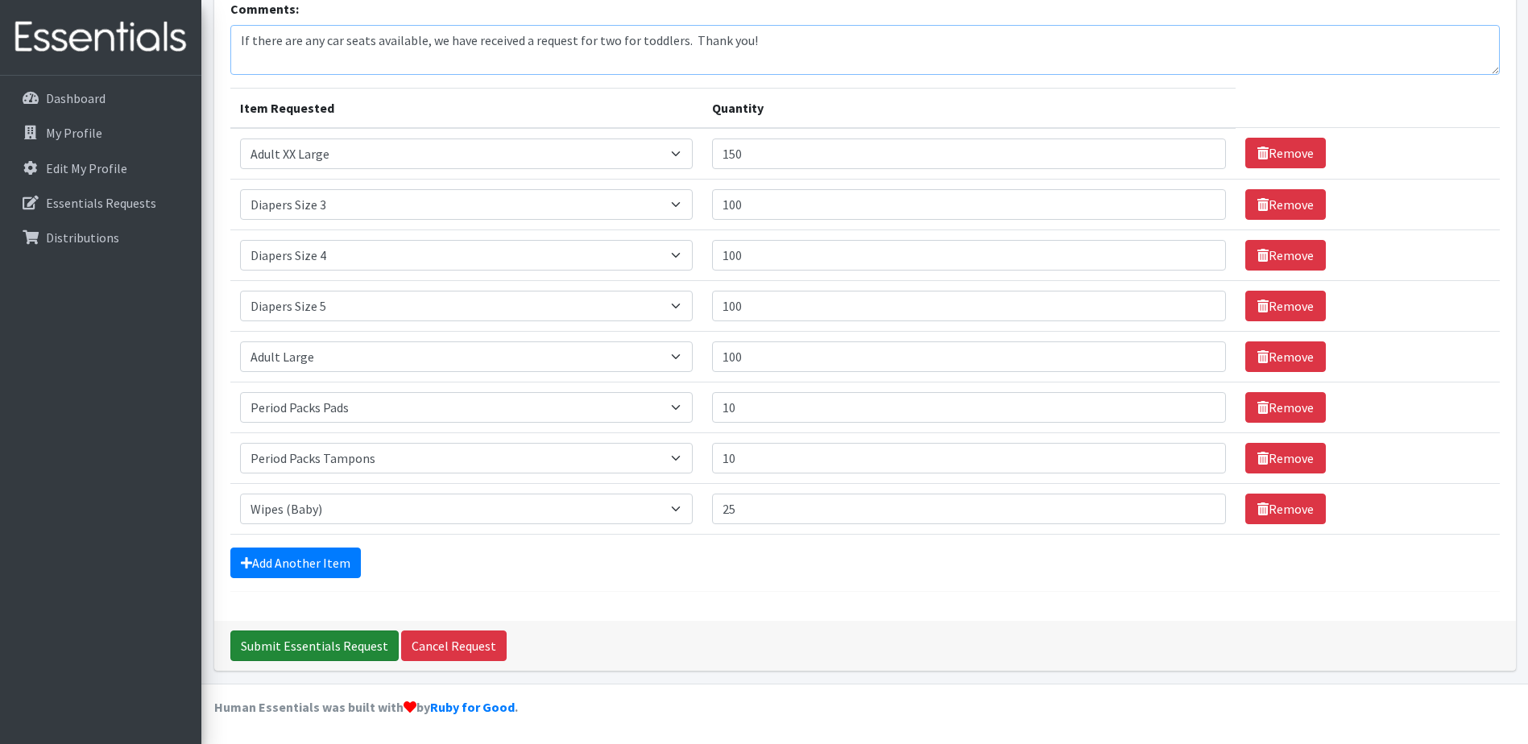
type textarea "If there are any car seats available, we have received a request for two for to…"
click at [304, 650] on input "Submit Essentials Request" at bounding box center [314, 646] width 168 height 31
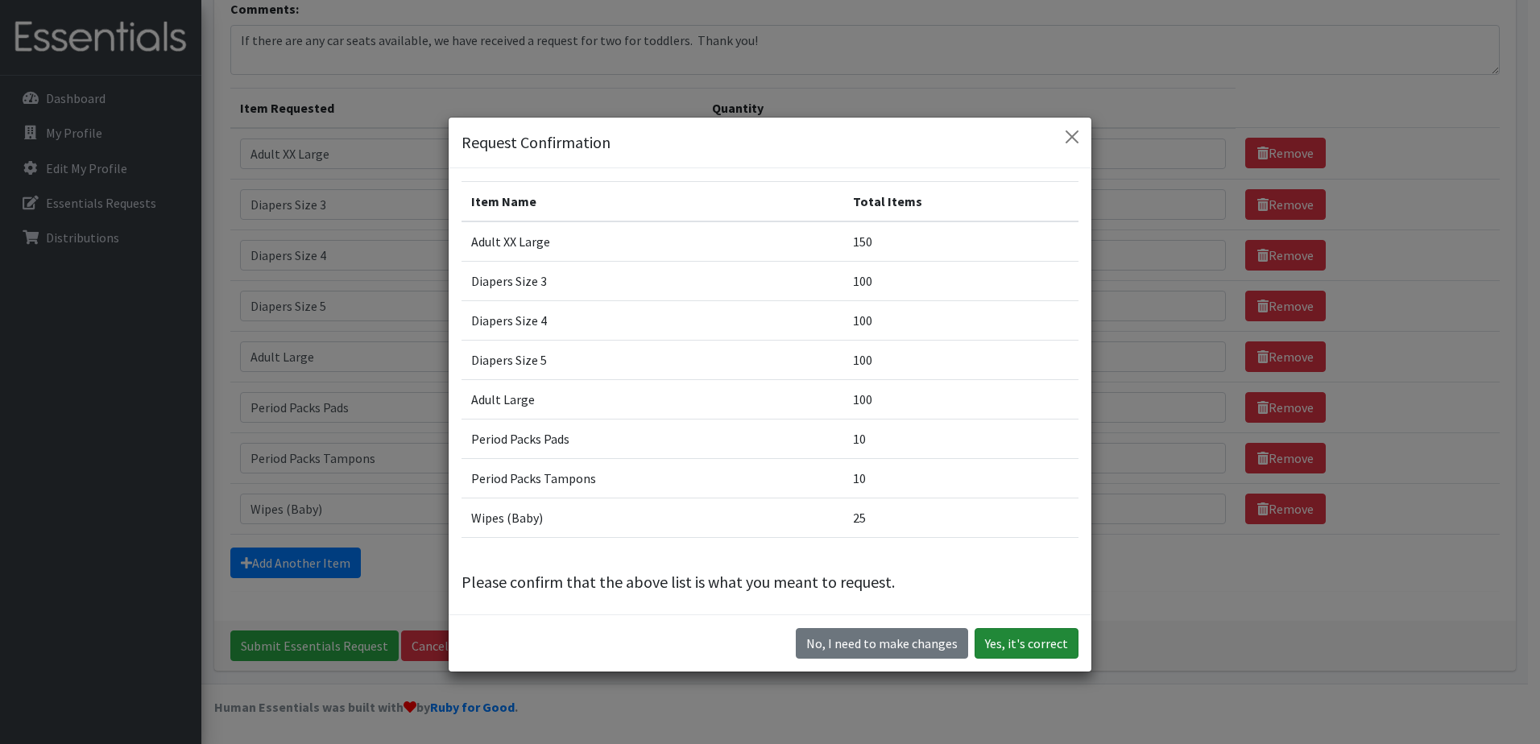
click at [1016, 648] on button "Yes, it's correct" at bounding box center [1027, 643] width 104 height 31
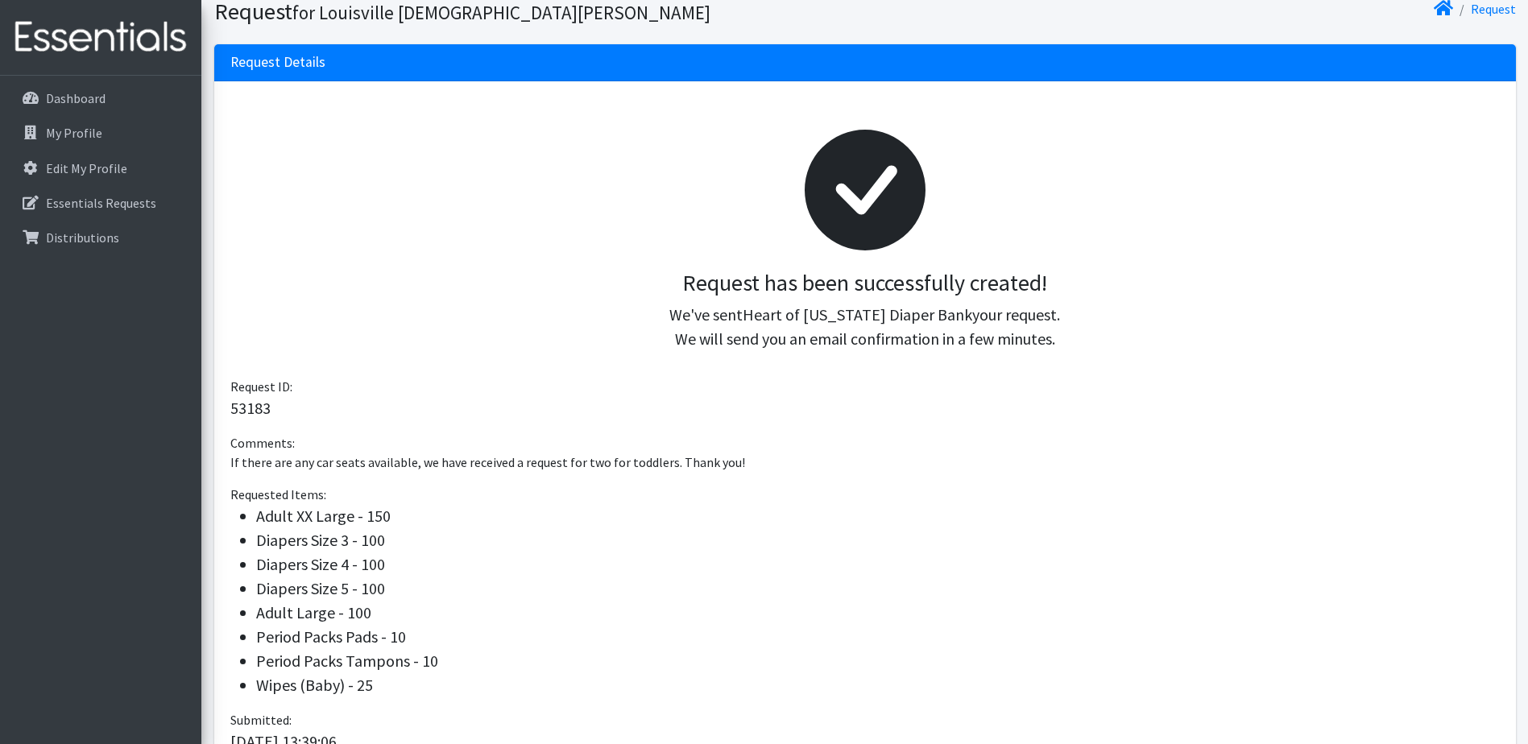
scroll to position [269, 0]
